Goal: Information Seeking & Learning: Learn about a topic

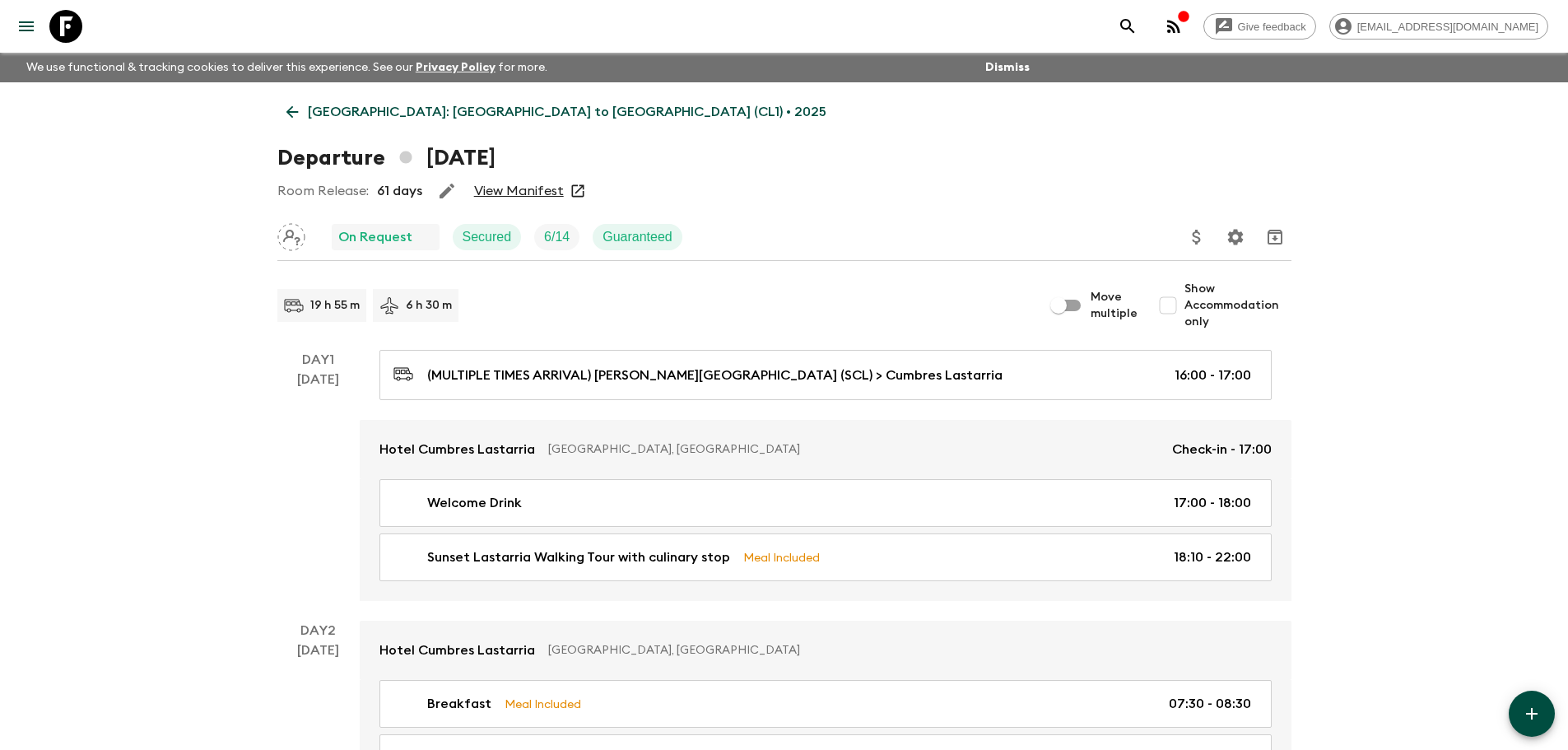
click at [294, 110] on icon at bounding box center [292, 111] width 18 height 18
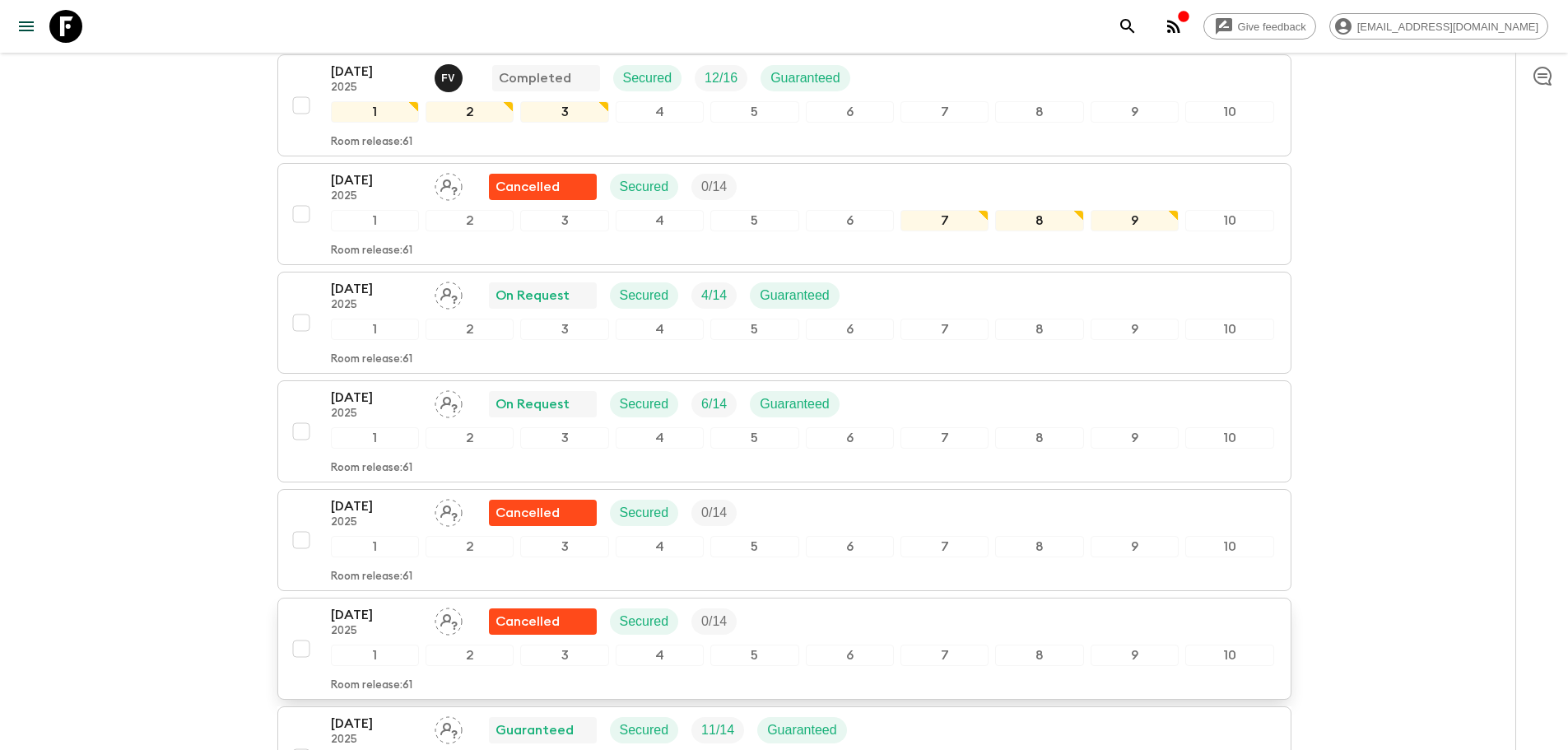
scroll to position [412, 0]
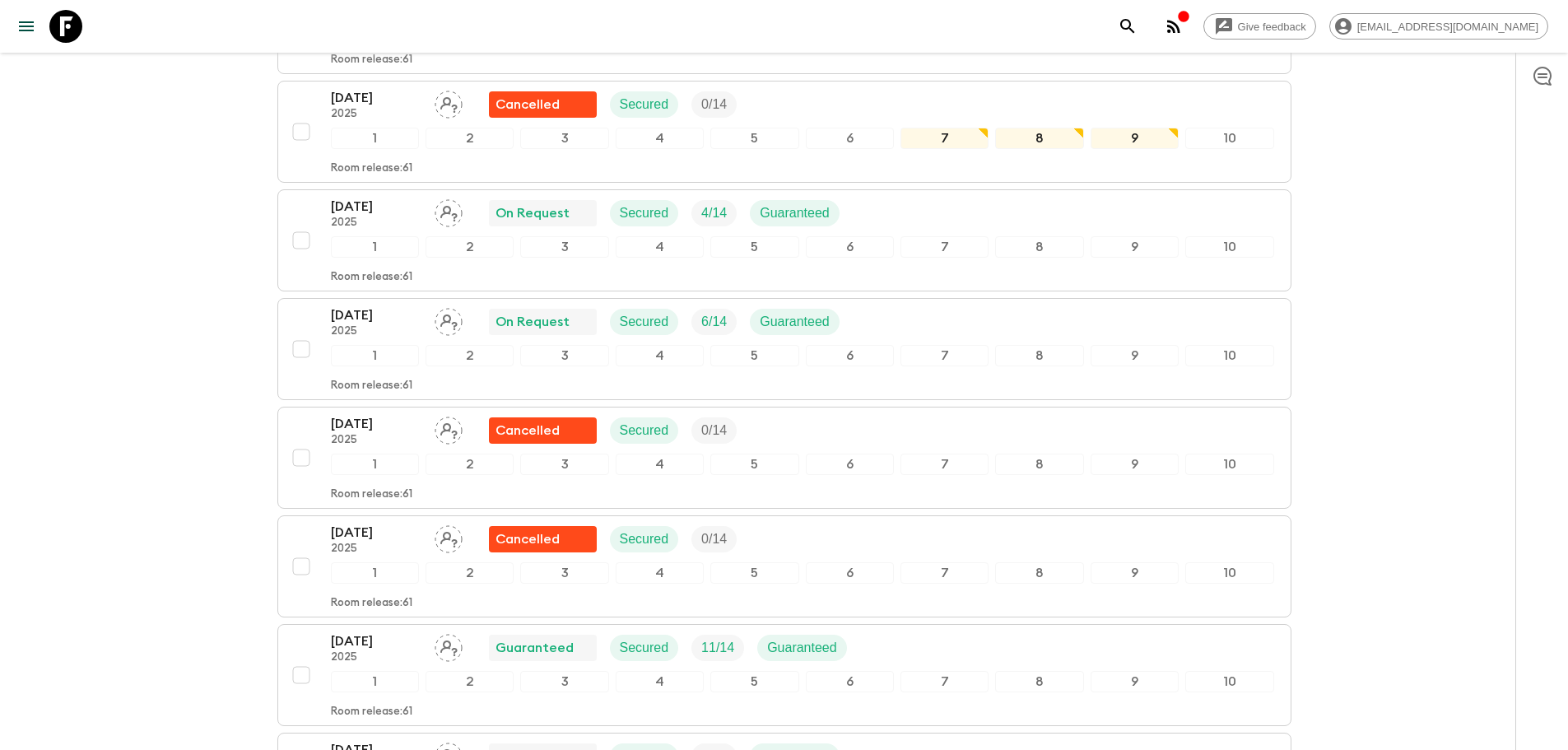
drag, startPoint x: 165, startPoint y: 321, endPoint x: 181, endPoint y: 315, distance: 17.1
click at [165, 320] on div "Give feedback [EMAIL_ADDRESS][DOMAIN_NAME] We use functional & tracking cookies…" at bounding box center [784, 613] width 1568 height 2049
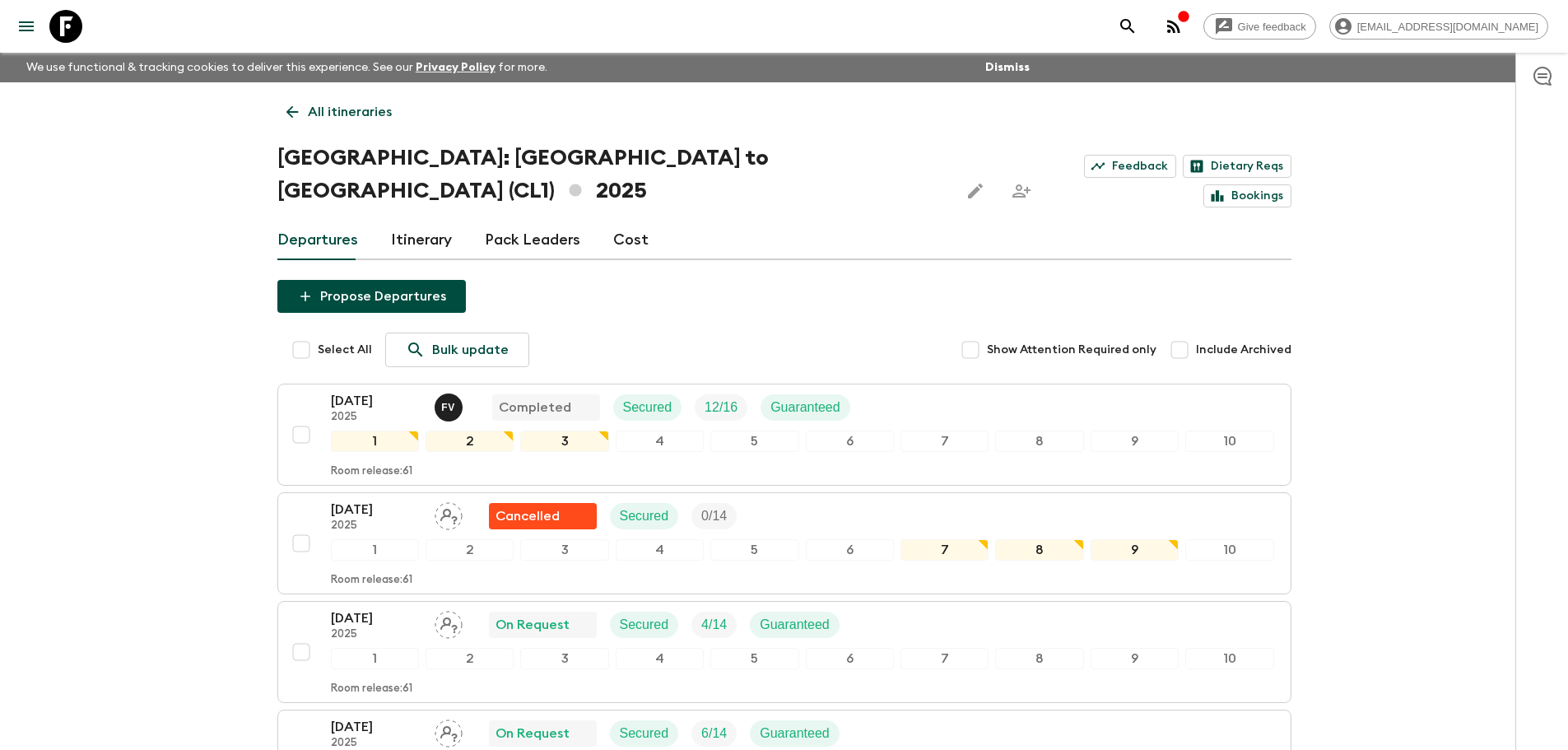
click at [297, 112] on icon at bounding box center [292, 111] width 18 height 18
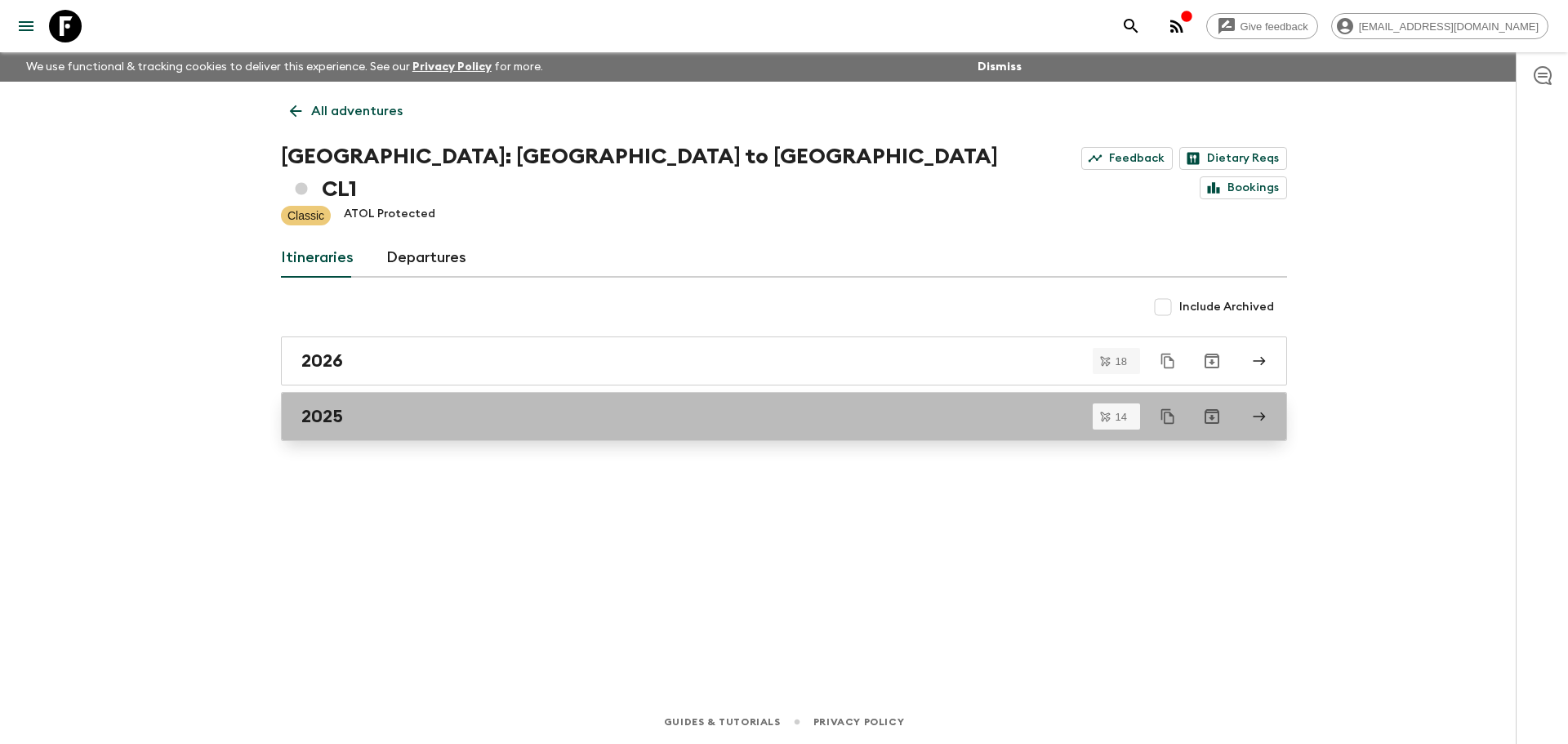
click at [393, 392] on link "2025" at bounding box center [784, 416] width 1006 height 49
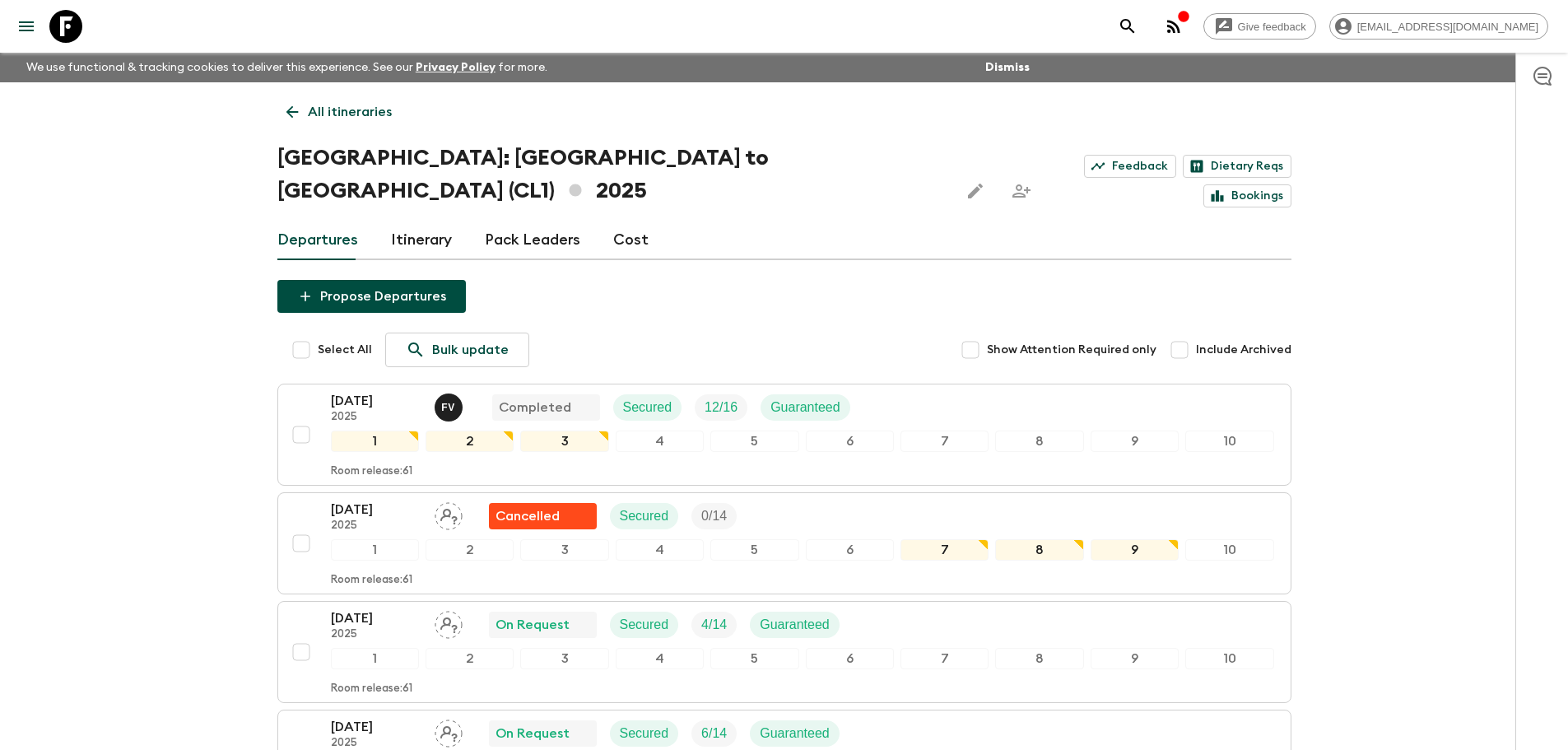
click at [294, 114] on icon at bounding box center [292, 111] width 18 height 18
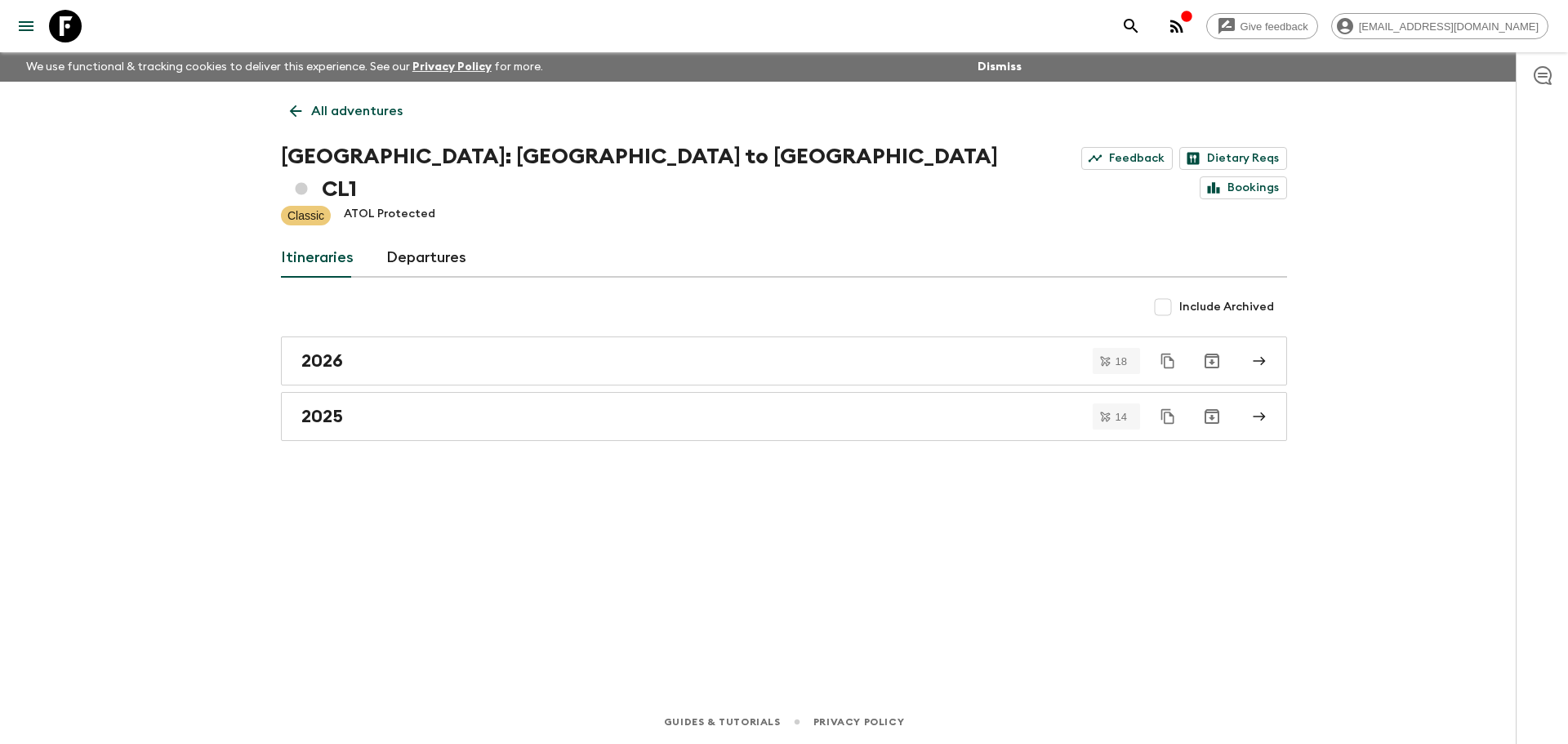
click at [297, 106] on icon at bounding box center [296, 111] width 18 height 18
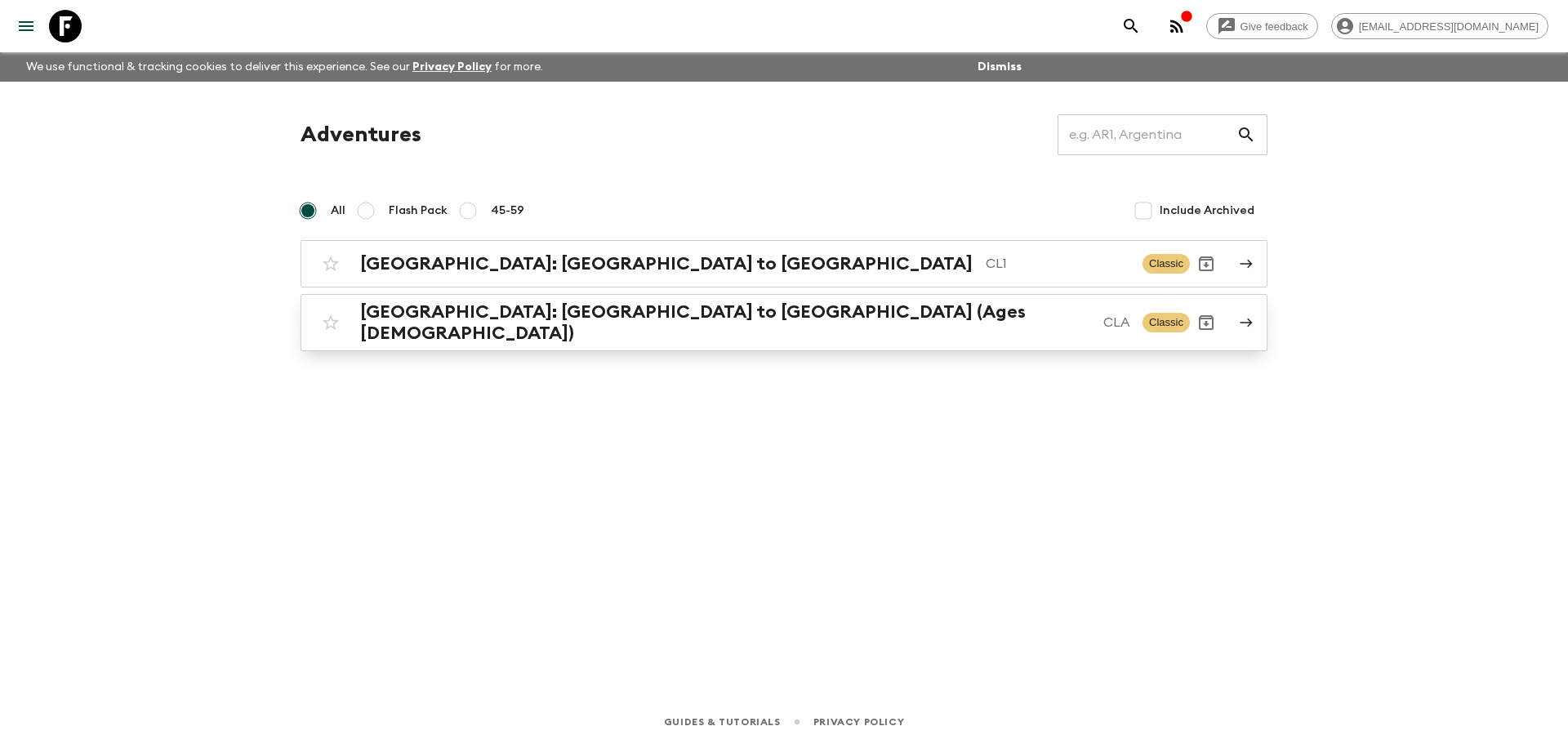
click at [494, 323] on h2 "[GEOGRAPHIC_DATA]: [GEOGRAPHIC_DATA] to [GEOGRAPHIC_DATA] (Ages [DEMOGRAPHIC_DA…" at bounding box center [725, 322] width 730 height 42
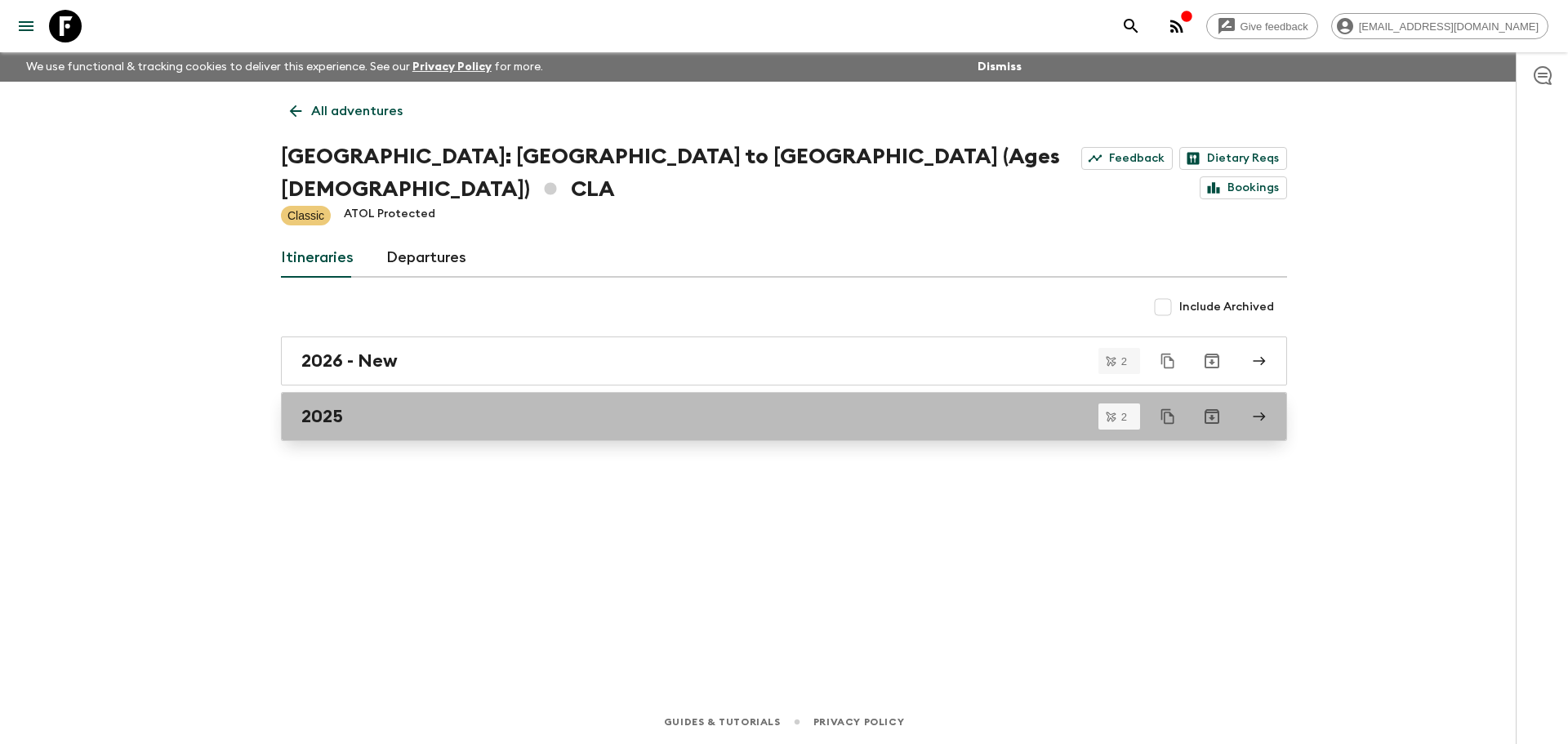
click at [407, 406] on div "2025" at bounding box center [767, 416] width 934 height 22
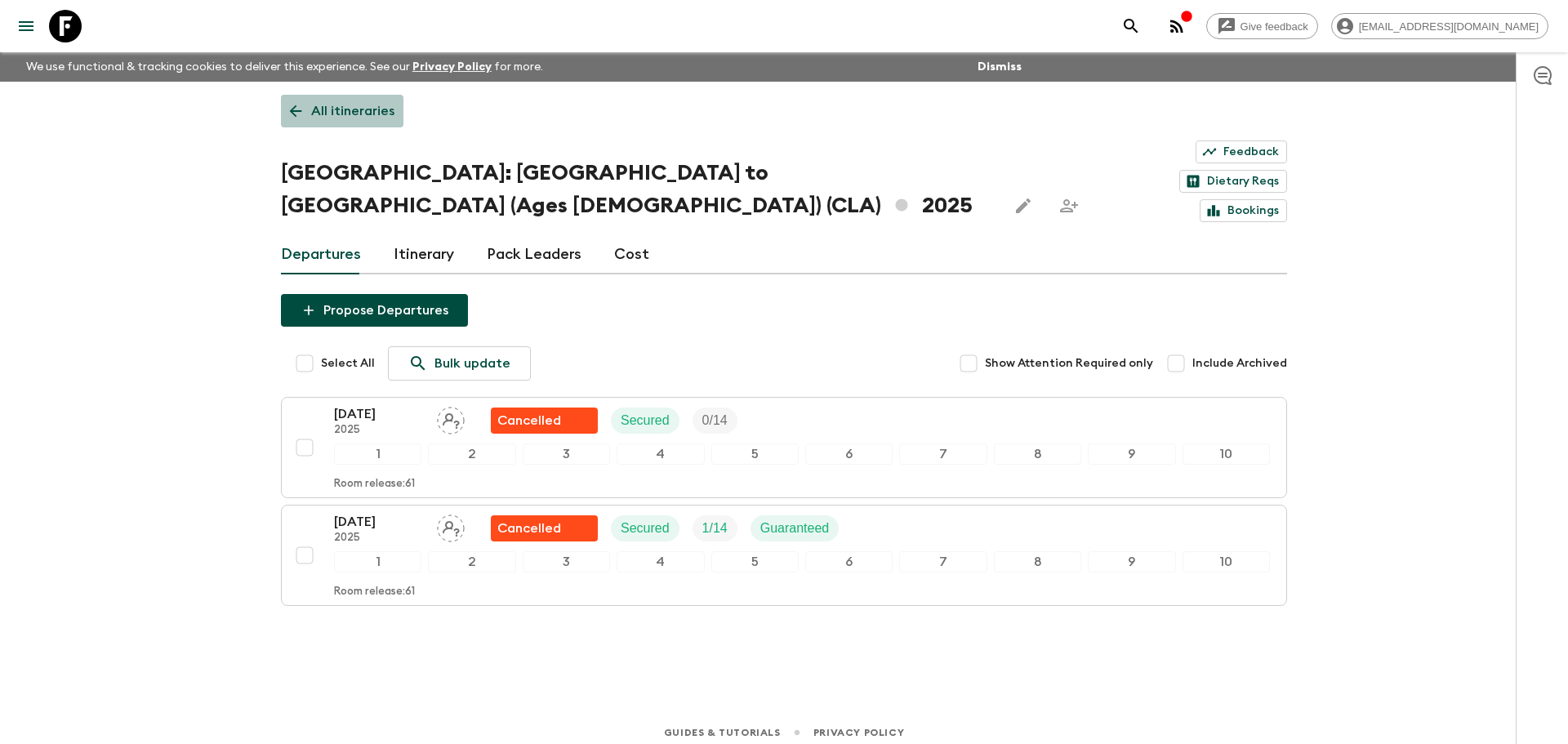
click at [295, 126] on link "All itineraries" at bounding box center [342, 111] width 122 height 33
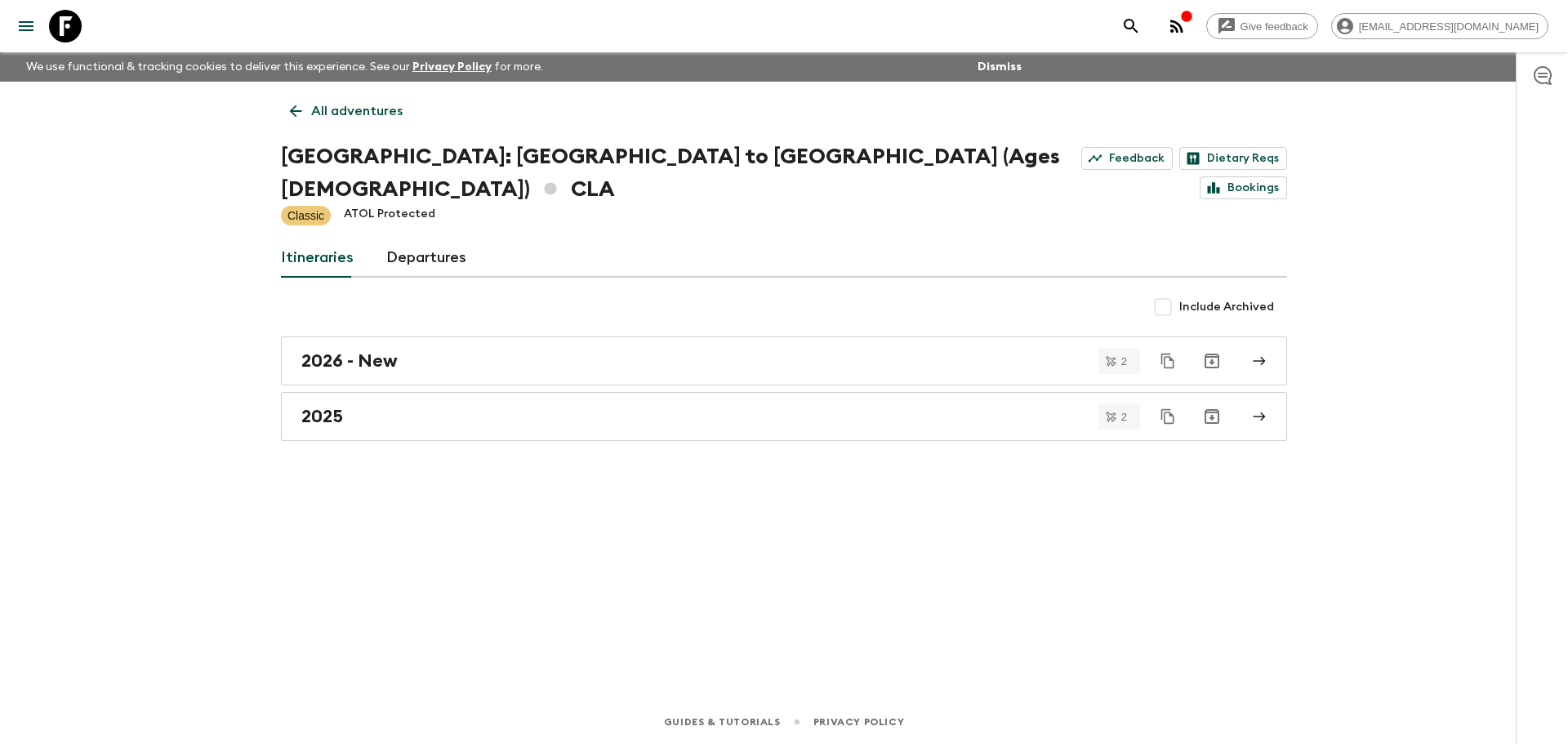
click at [301, 111] on icon at bounding box center [296, 111] width 18 height 18
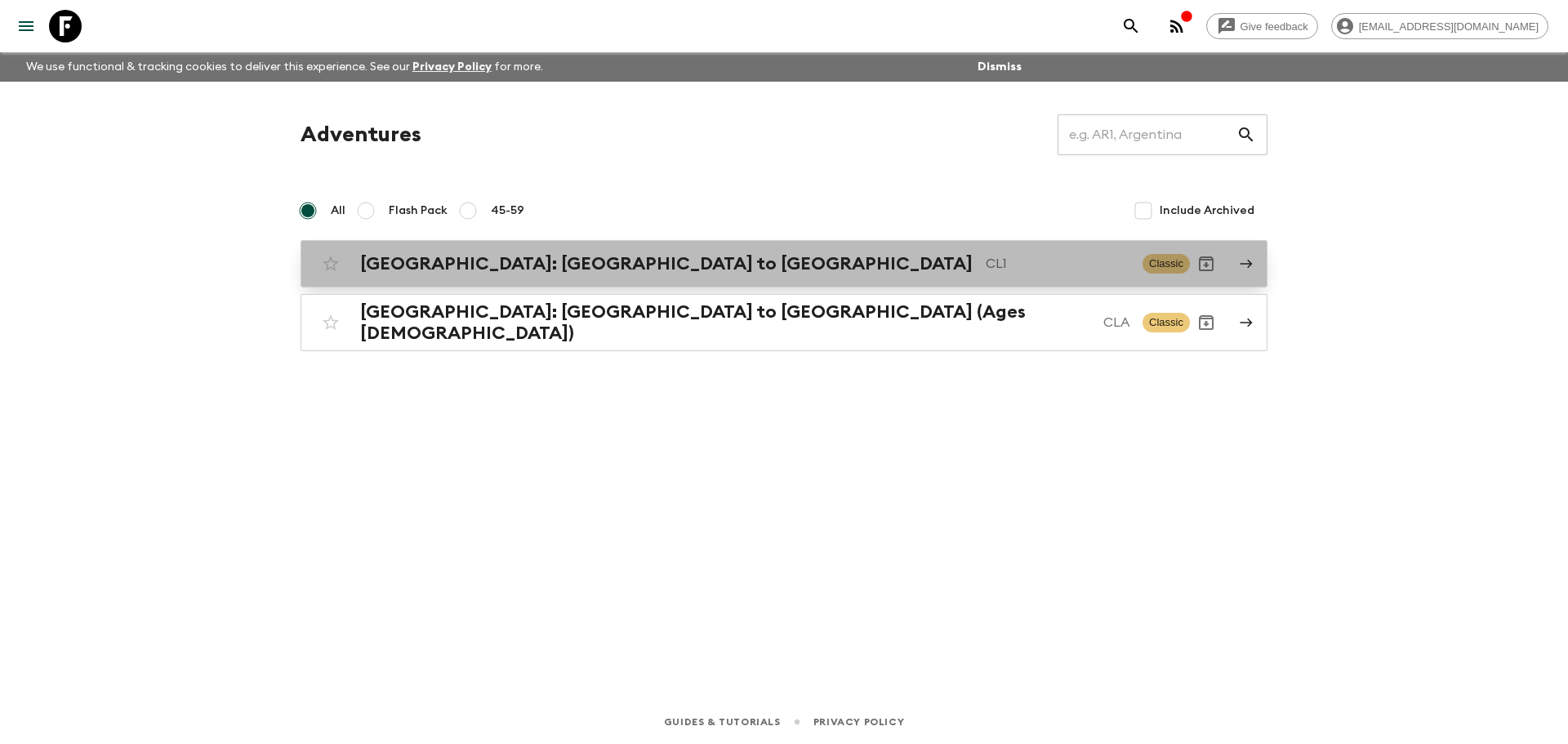
click at [496, 276] on div "[GEOGRAPHIC_DATA]: [GEOGRAPHIC_DATA] to Patagonia CL1 Classic" at bounding box center [751, 263] width 875 height 33
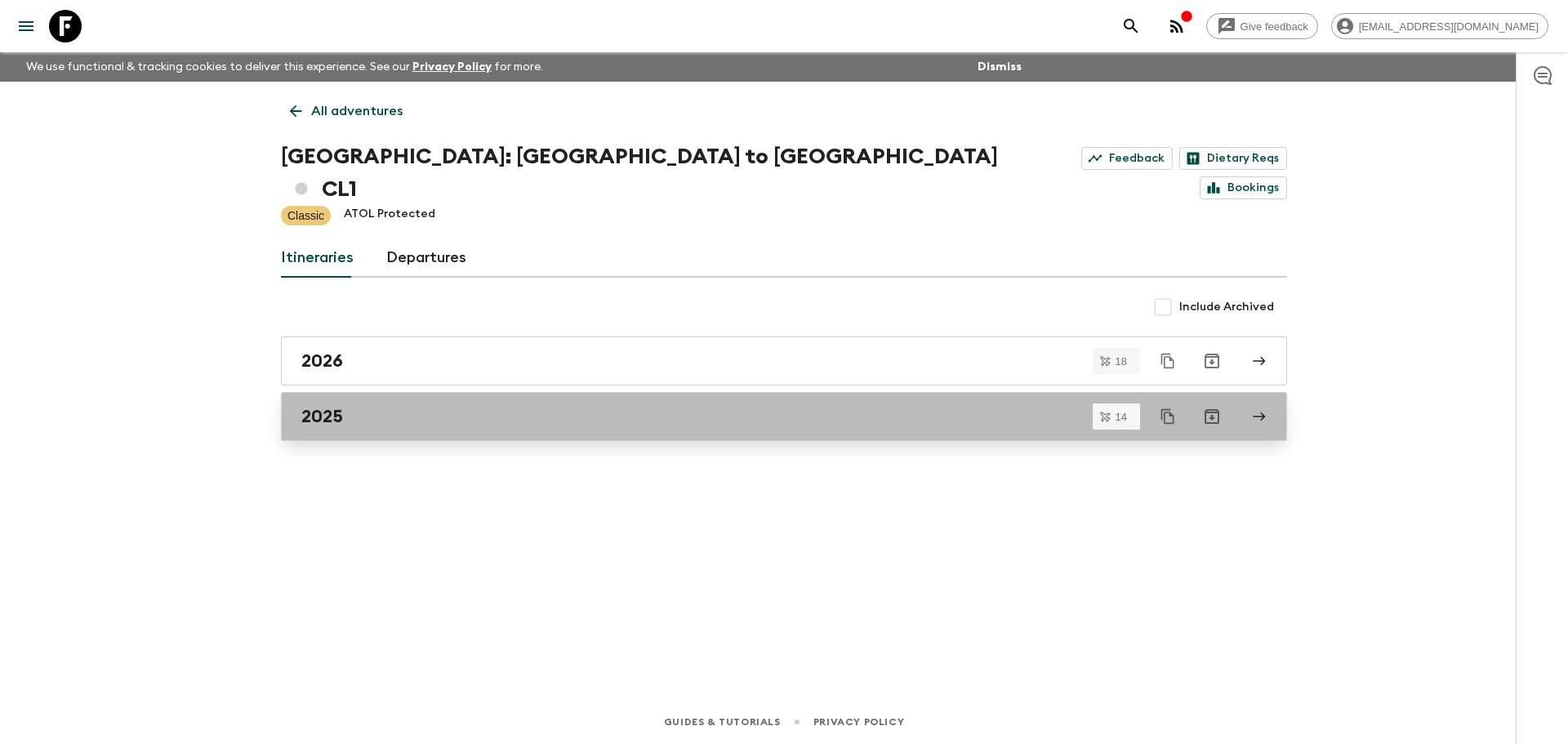
click at [456, 406] on div "2025" at bounding box center [767, 416] width 934 height 22
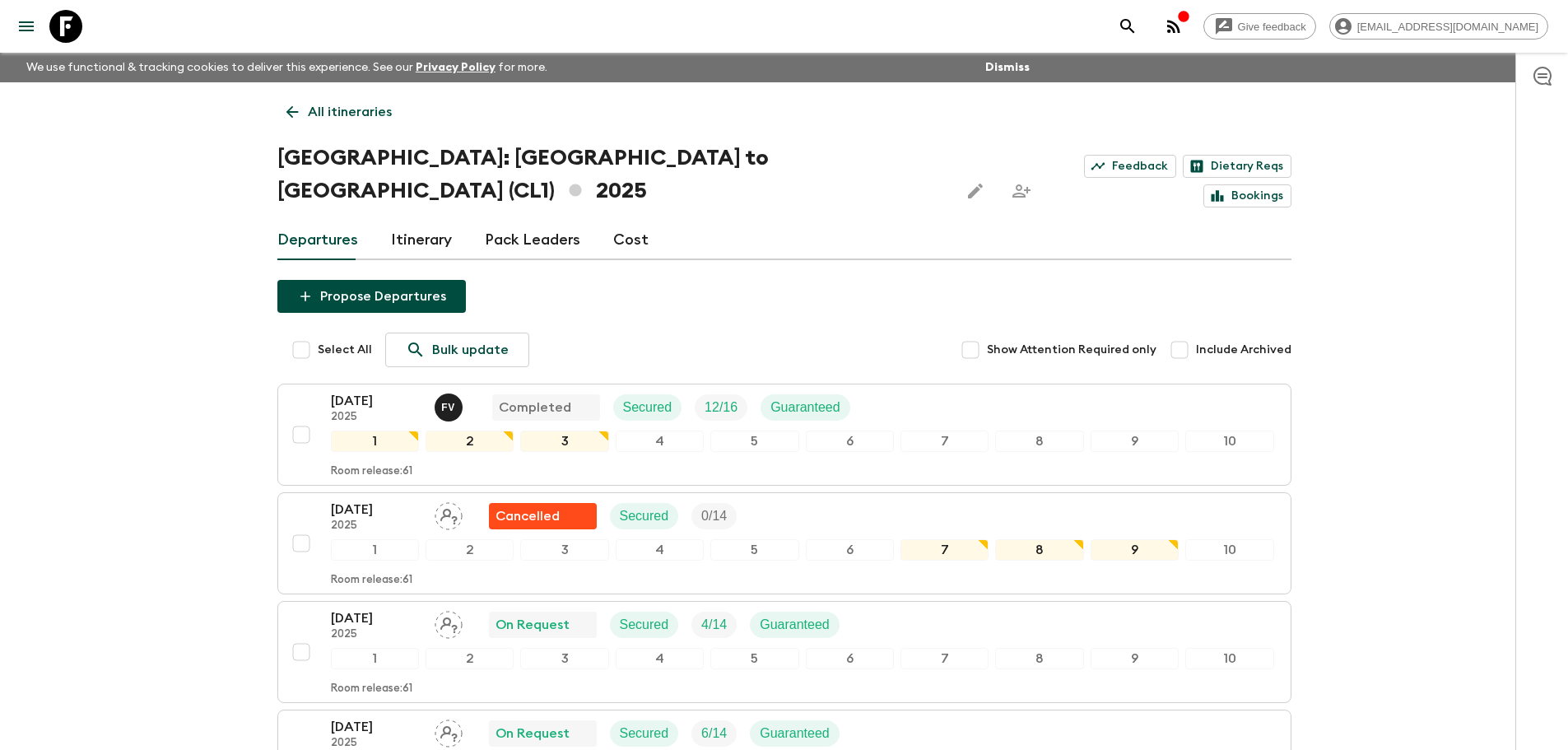
drag, startPoint x: 144, startPoint y: 489, endPoint x: 196, endPoint y: 486, distance: 52.1
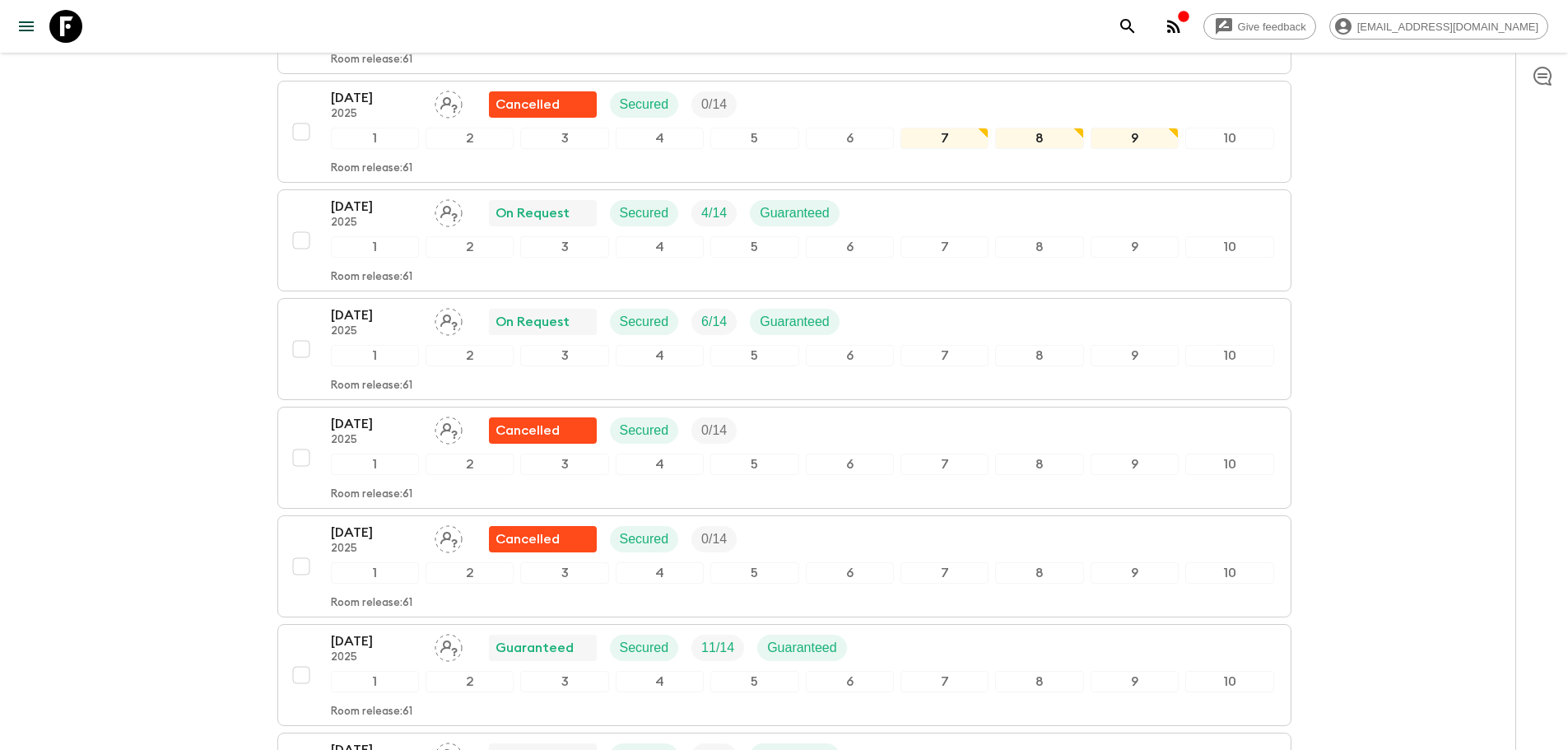
scroll to position [824, 0]
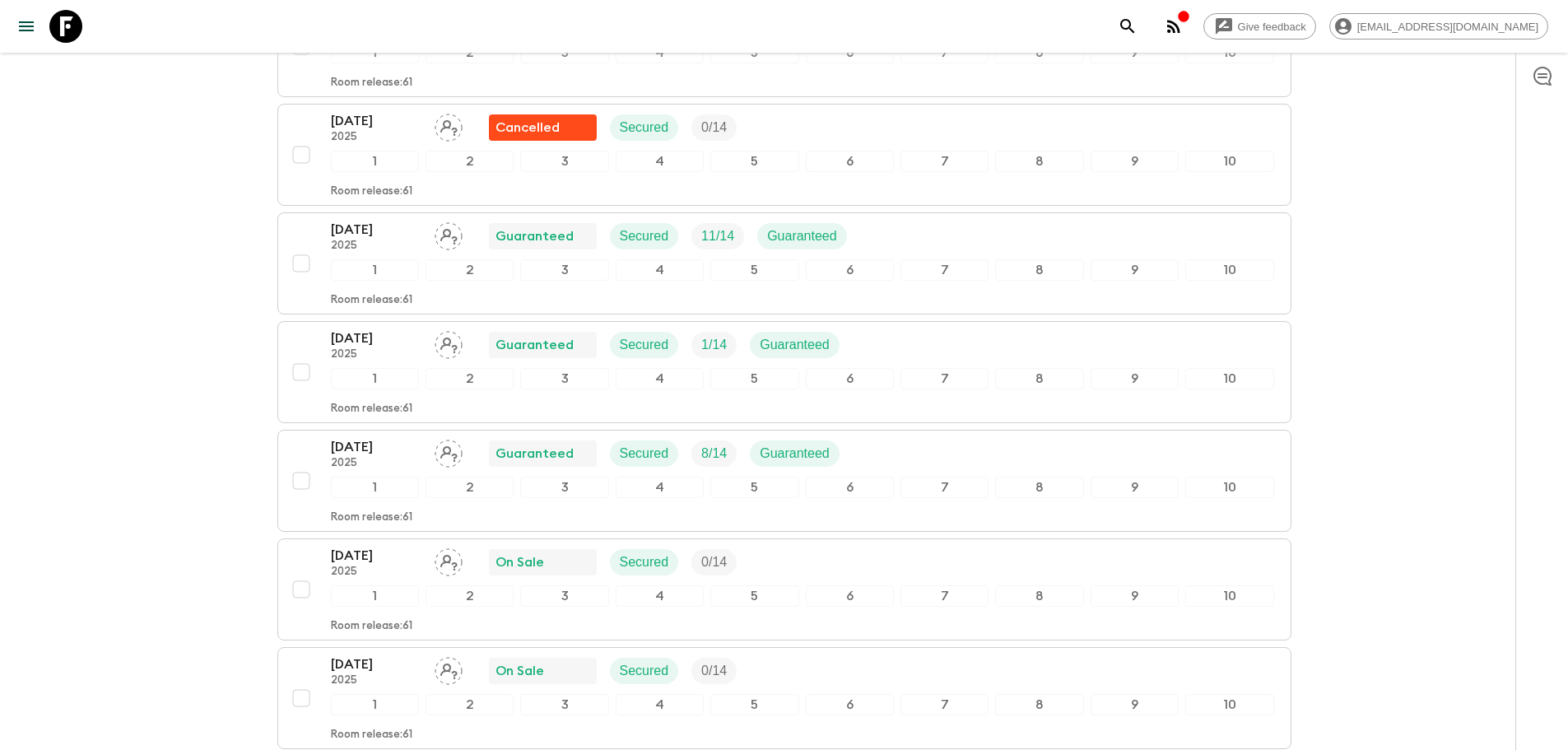
click at [226, 357] on div "Give feedback [EMAIL_ADDRESS][DOMAIN_NAME] We use functional & tracking cookies…" at bounding box center [784, 201] width 1568 height 2049
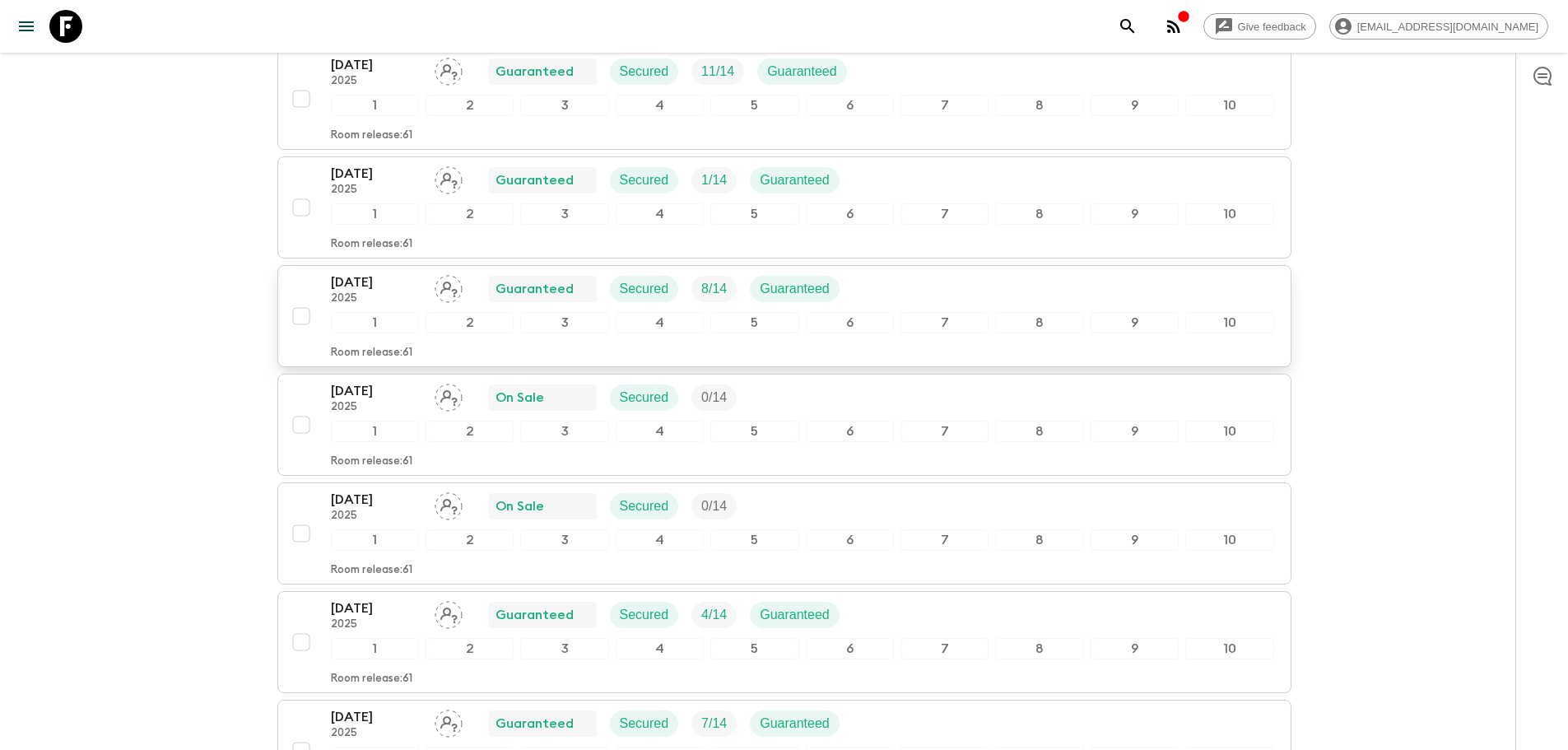
scroll to position [1070, 0]
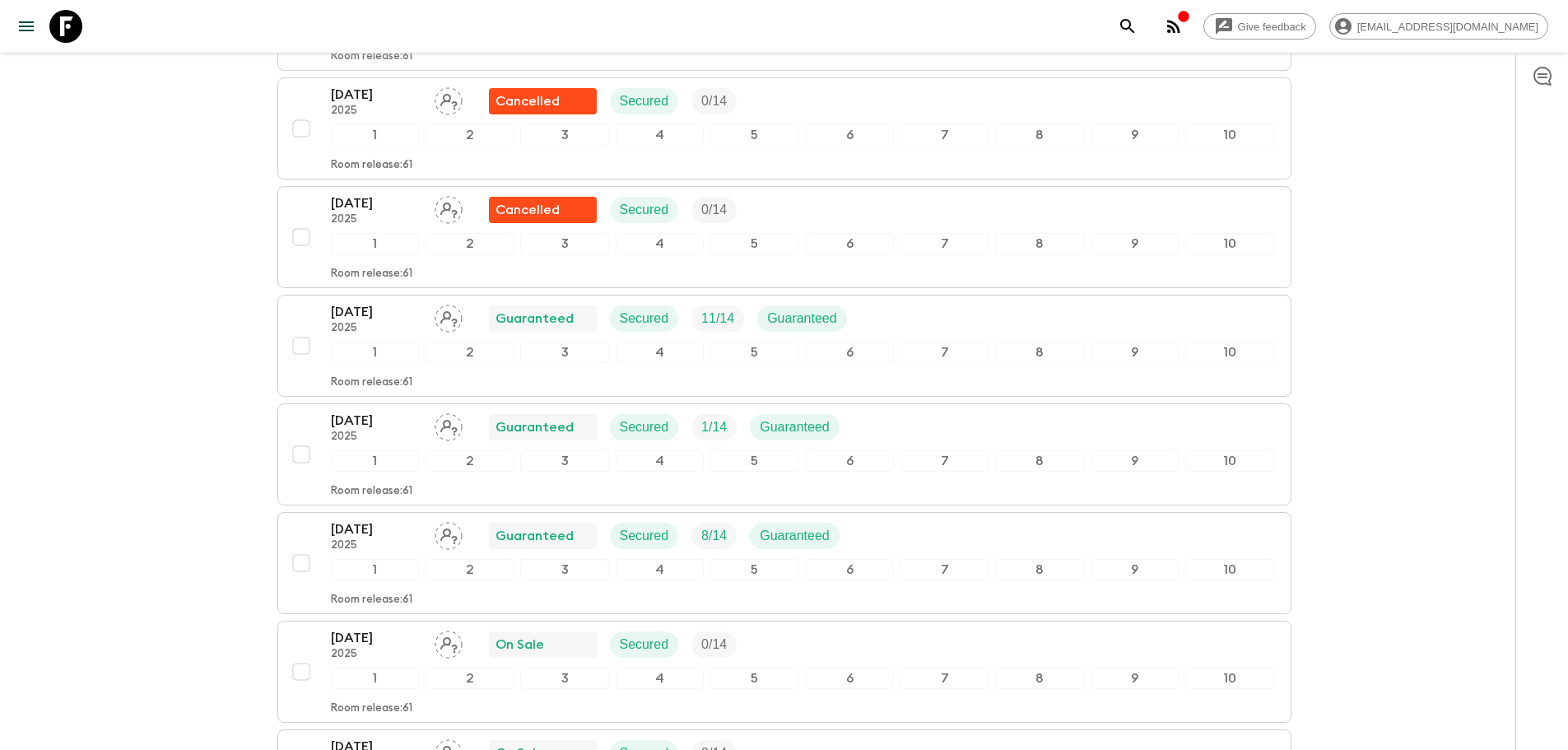
scroll to position [658, 0]
